Goal: Transaction & Acquisition: Register for event/course

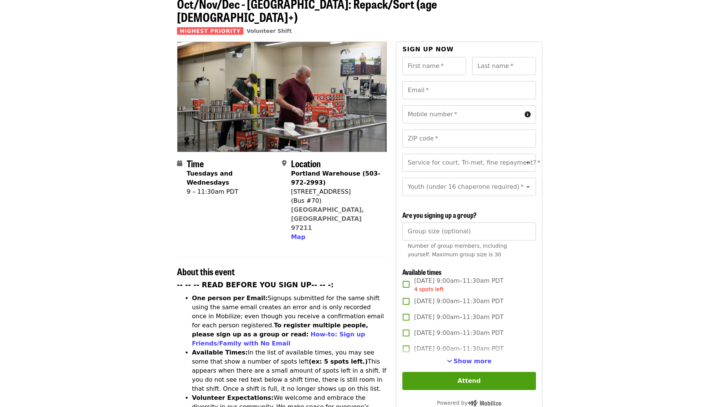
scroll to position [45, 0]
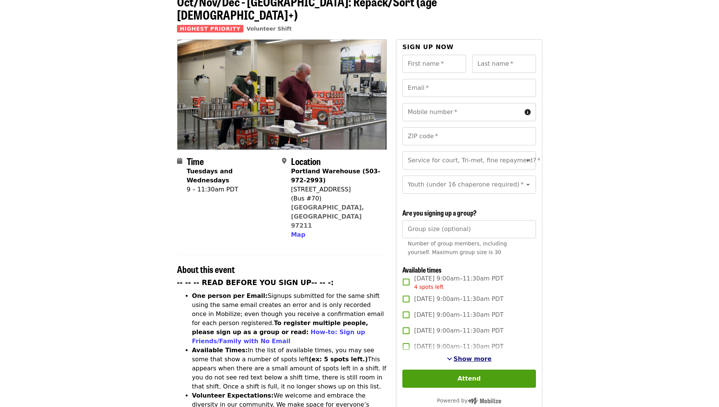
click at [469, 358] on span "Show more" at bounding box center [473, 358] width 38 height 7
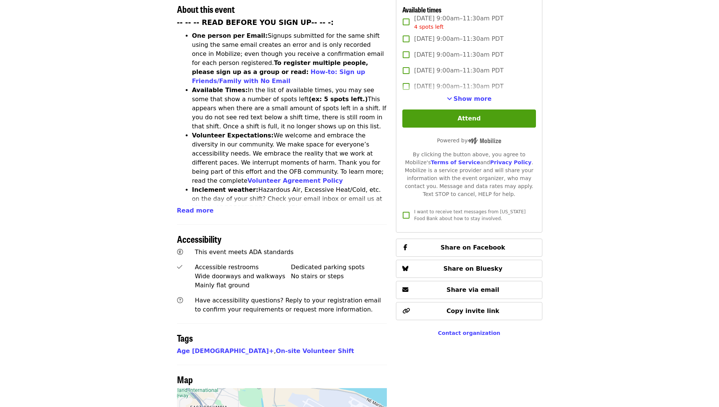
scroll to position [306, 0]
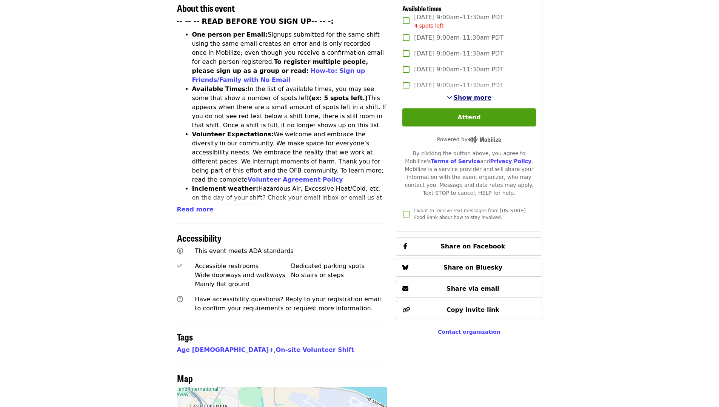
click at [472, 94] on span "Show more" at bounding box center [473, 97] width 38 height 7
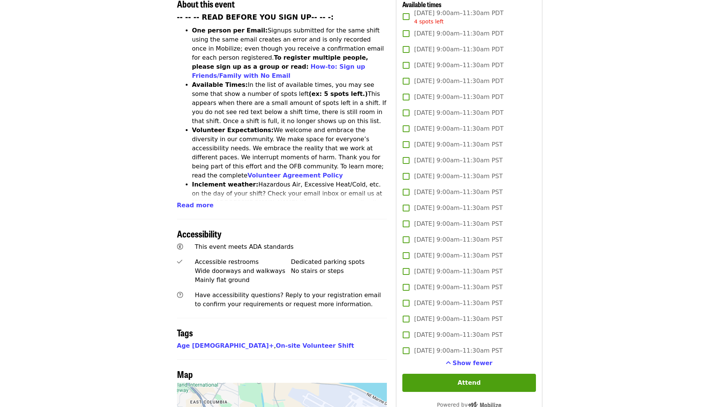
scroll to position [311, 0]
